Goal: Task Accomplishment & Management: Manage account settings

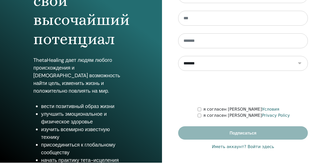
scroll to position [83, 0]
click at [232, 148] on link "Иметь аккаунт? Войти здесь" at bounding box center [243, 147] width 62 height 6
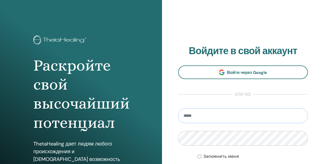
click at [209, 118] on input "email" at bounding box center [243, 115] width 130 height 15
type input "**********"
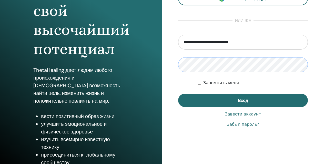
scroll to position [79, 0]
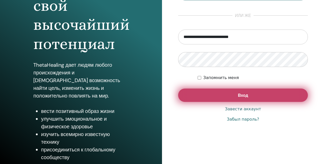
click at [216, 92] on button "Вход" at bounding box center [243, 94] width 130 height 13
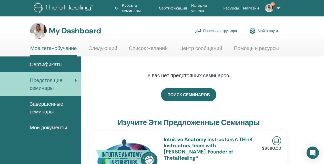
click at [219, 32] on link "Панель инструктора" at bounding box center [216, 30] width 42 height 11
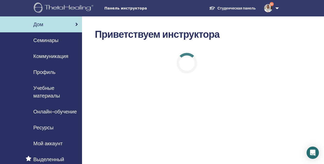
click at [39, 42] on span "Семинары" at bounding box center [45, 40] width 25 height 8
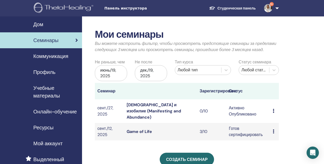
click at [143, 129] on link "Game of Life" at bounding box center [139, 131] width 25 height 5
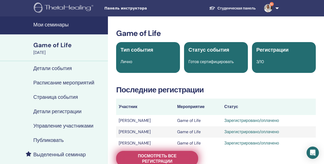
click at [190, 156] on span "Посмотреть все регистрации" at bounding box center [157, 158] width 69 height 11
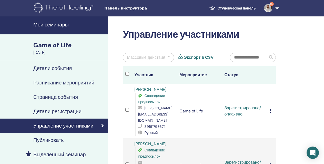
click at [270, 109] on icon at bounding box center [270, 111] width 2 height 4
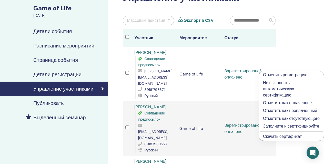
scroll to position [55, 0]
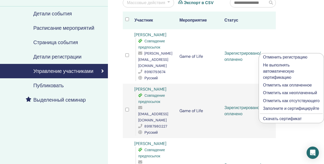
click at [272, 112] on p "Заполните и сертифицируйте" at bounding box center [291, 108] width 57 height 6
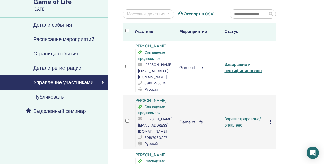
scroll to position [44, 0]
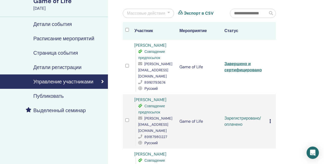
click at [270, 119] on icon at bounding box center [270, 121] width 2 height 4
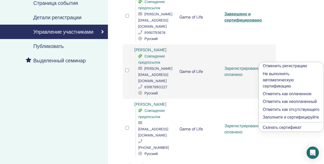
scroll to position [94, 0]
click at [279, 120] on p "Заполните и сертифицируйте" at bounding box center [291, 117] width 57 height 6
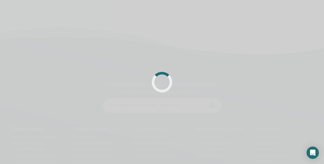
scroll to position [94, 0]
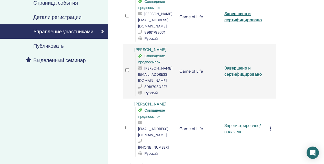
click at [270, 126] on icon at bounding box center [270, 128] width 2 height 4
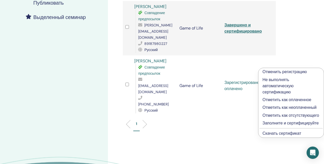
scroll to position [141, 0]
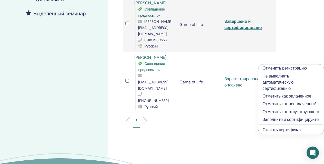
click at [275, 123] on p "Заполните и сертифицируйте" at bounding box center [290, 119] width 57 height 6
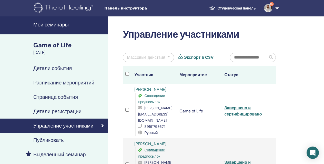
click at [164, 90] on link "Kristina Sidorkova" at bounding box center [150, 89] width 32 height 5
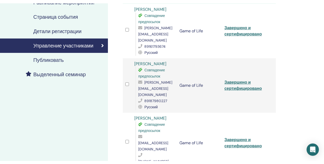
scroll to position [84, 0]
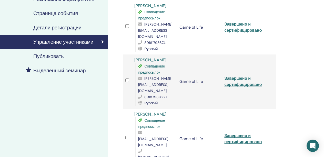
click at [158, 57] on link "Ольга Колодяжная" at bounding box center [150, 59] width 32 height 5
click at [153, 112] on link "[PERSON_NAME]" at bounding box center [150, 114] width 32 height 5
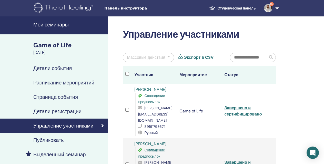
scroll to position [0, 0]
click at [63, 29] on link "Мои семинары" at bounding box center [54, 25] width 108 height 18
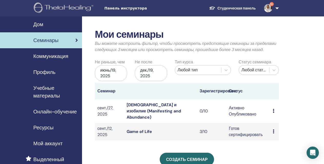
click at [150, 107] on link "[DEMOGRAPHIC_DATA] и изобилие (Manifesting and Abundance)" at bounding box center [154, 111] width 54 height 18
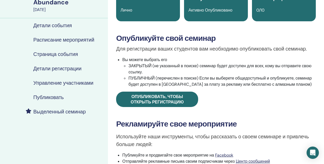
scroll to position [53, 0]
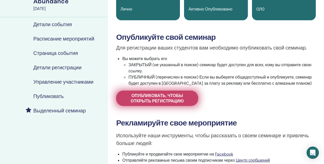
click at [153, 99] on span "Опубликовать, чтобы открыть регистрацию" at bounding box center [157, 98] width 69 height 11
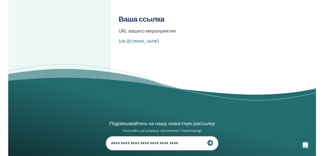
scroll to position [226, 0]
